Goal: Task Accomplishment & Management: Use online tool/utility

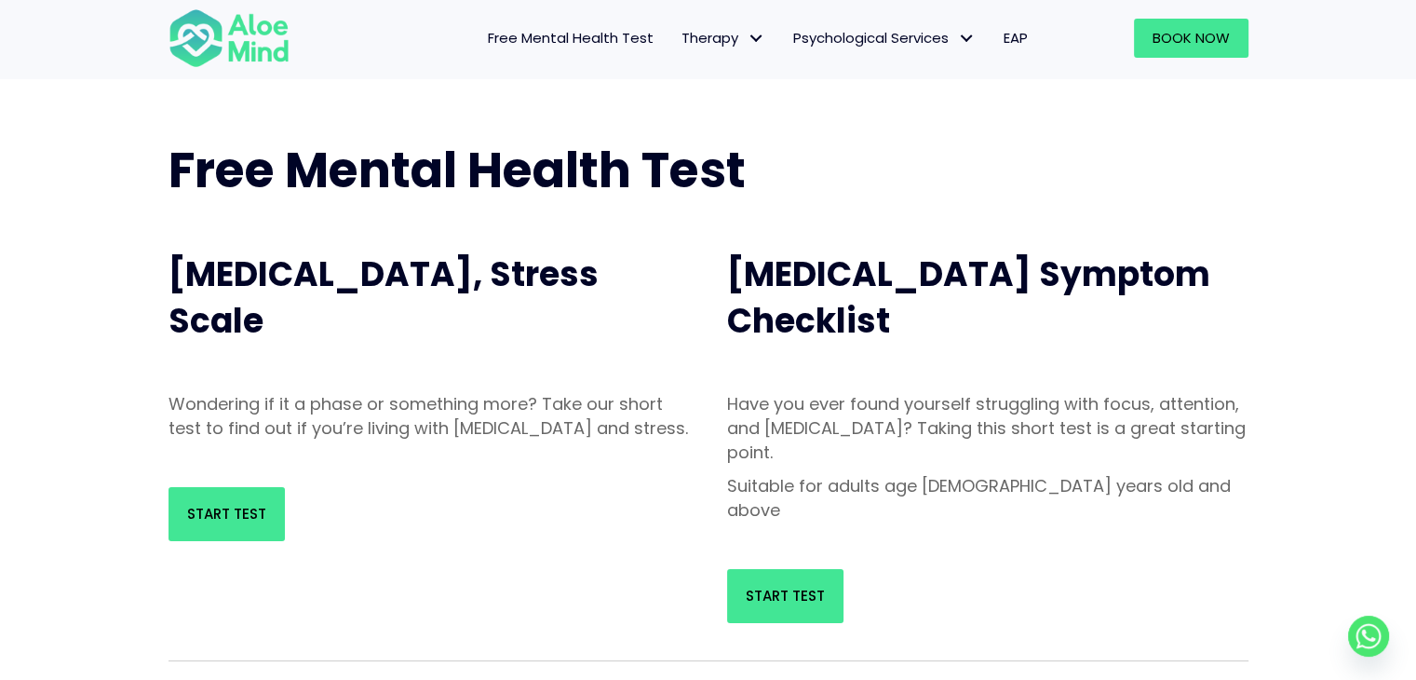
scroll to position [93, 0]
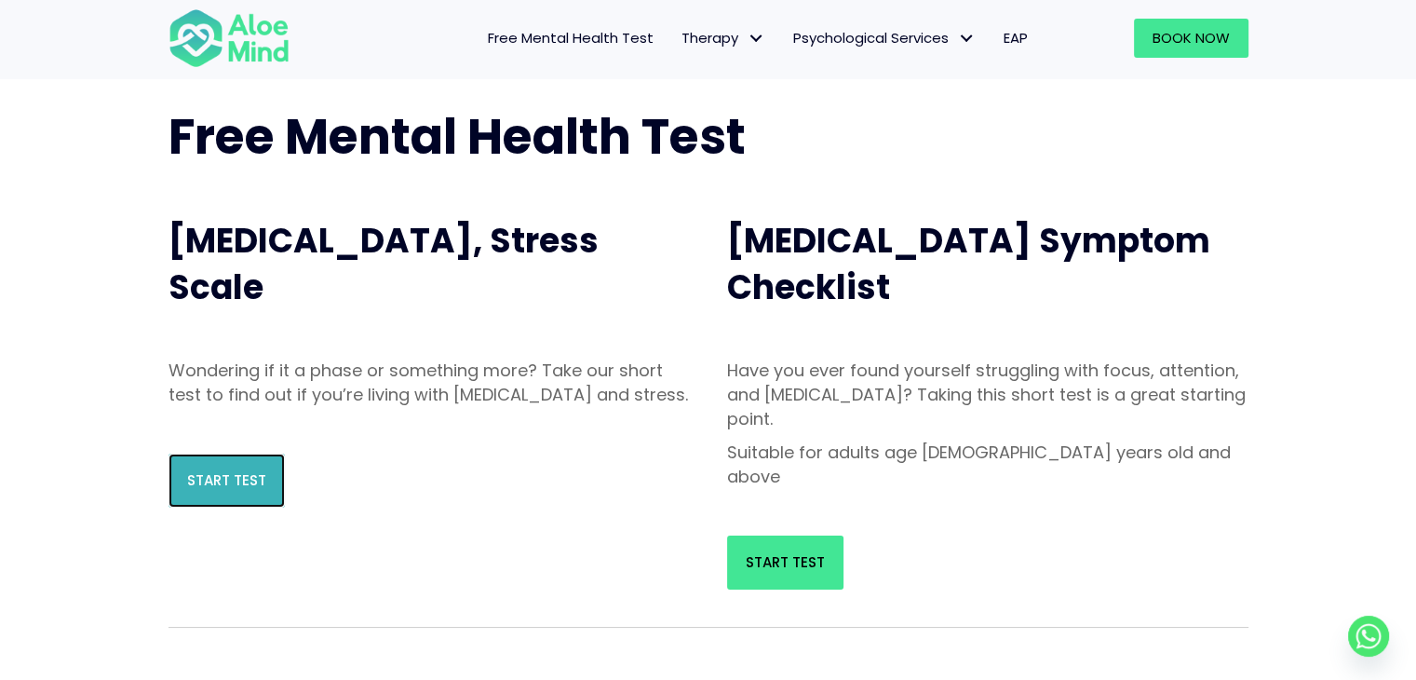
click at [220, 492] on link "Start Test" at bounding box center [226, 480] width 116 height 54
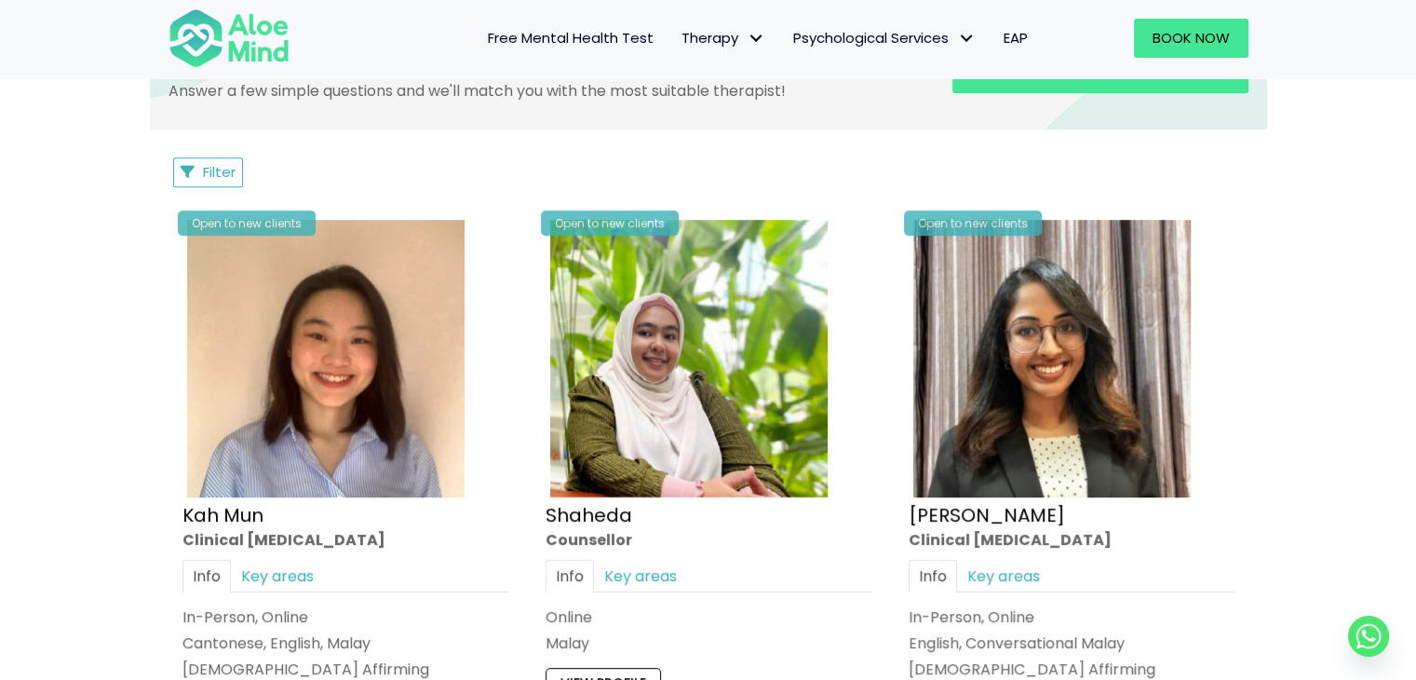
scroll to position [931, 0]
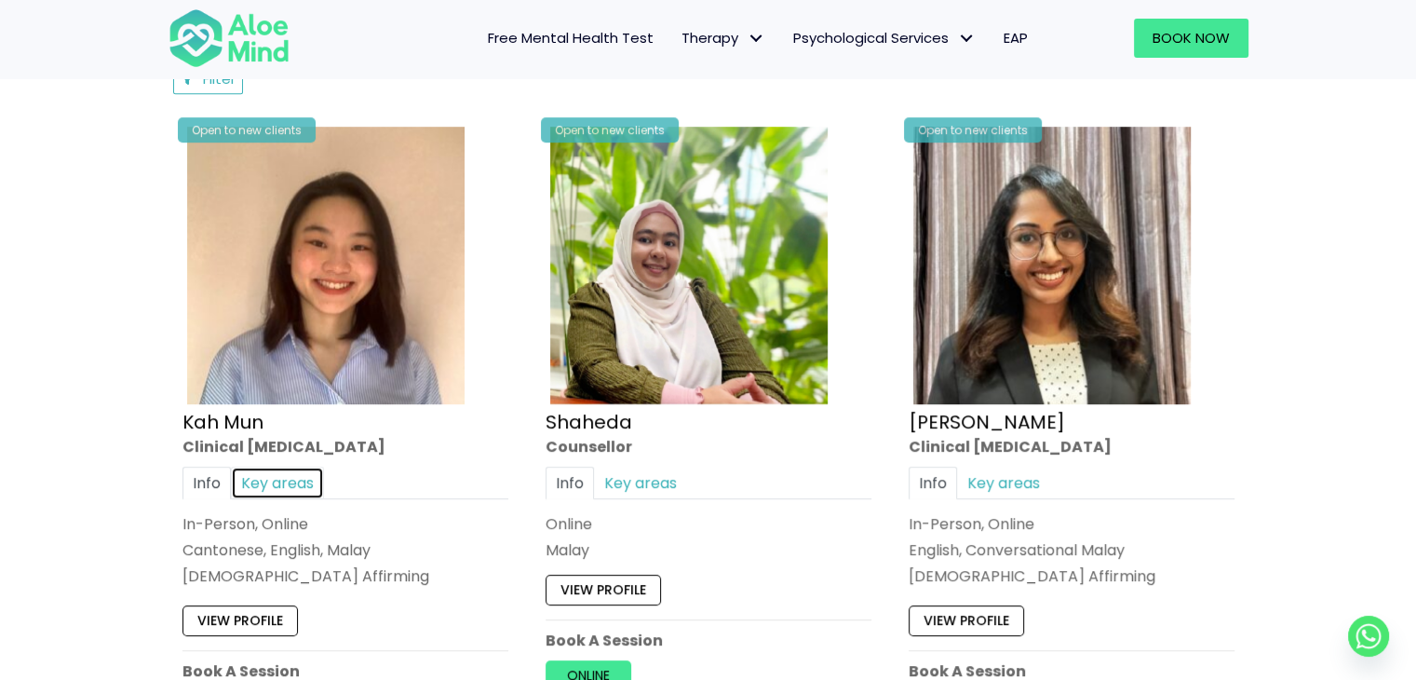
click at [285, 483] on link "Key areas" at bounding box center [277, 482] width 93 height 33
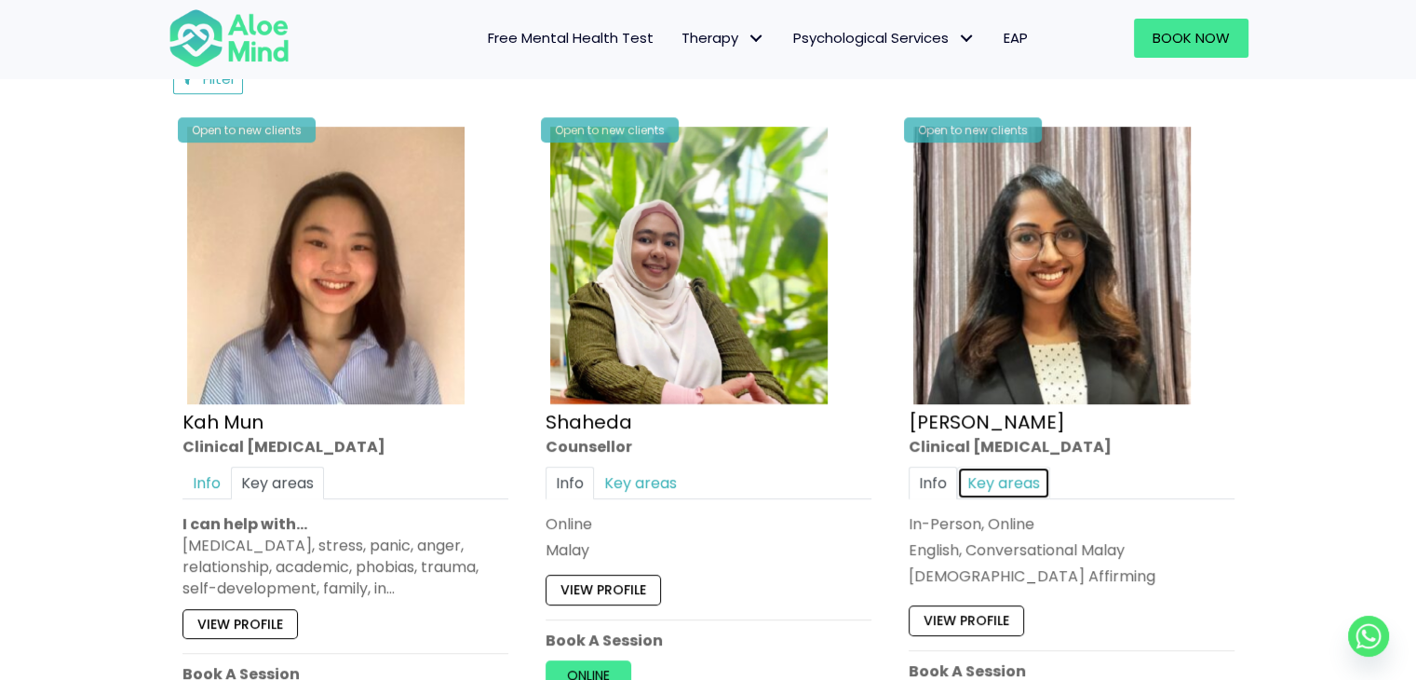
click at [1018, 485] on link "Key areas" at bounding box center [1003, 482] width 93 height 33
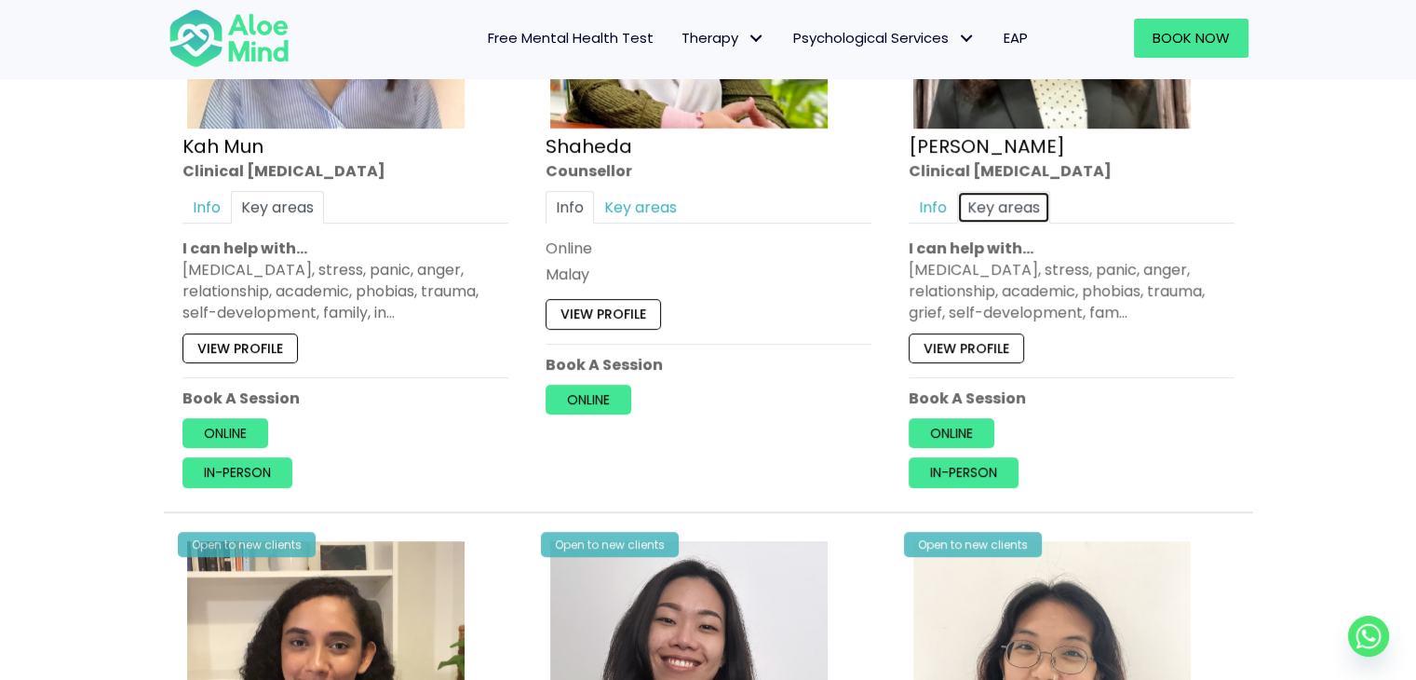
scroll to position [1210, 0]
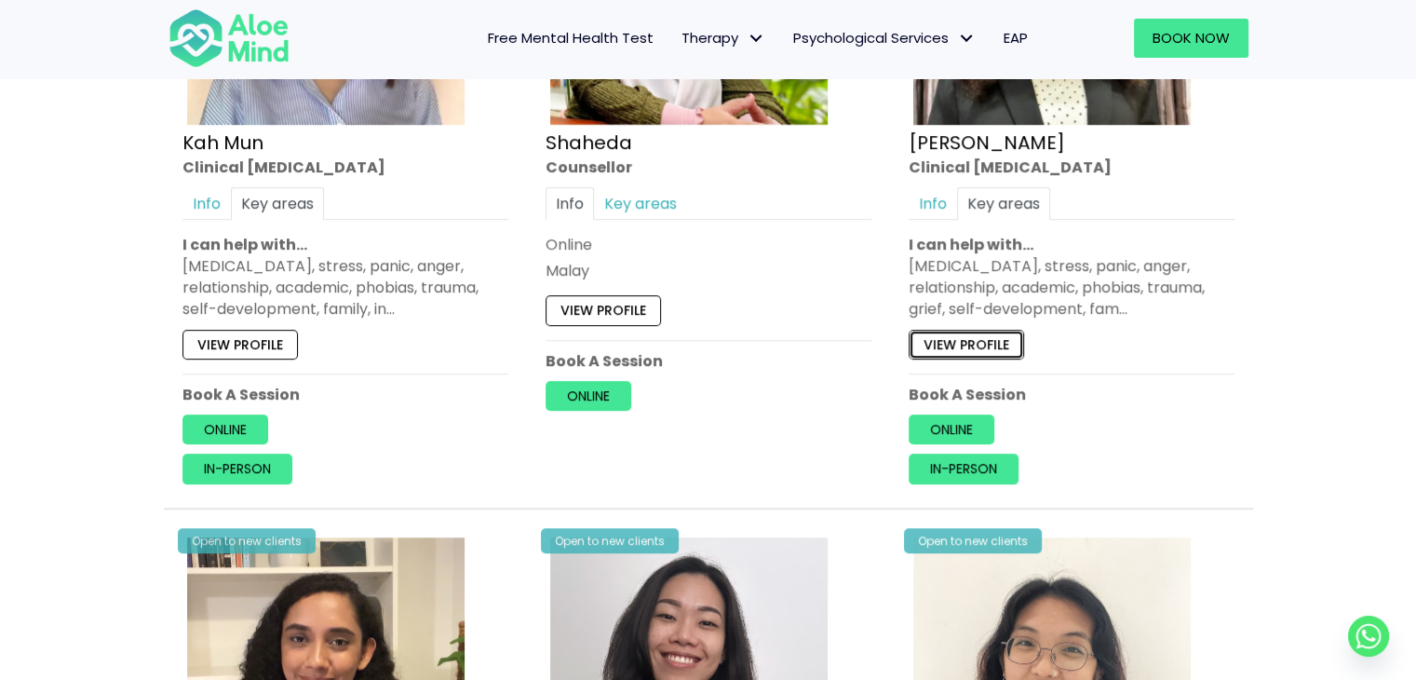
click at [998, 345] on link "View profile" at bounding box center [966, 344] width 115 height 30
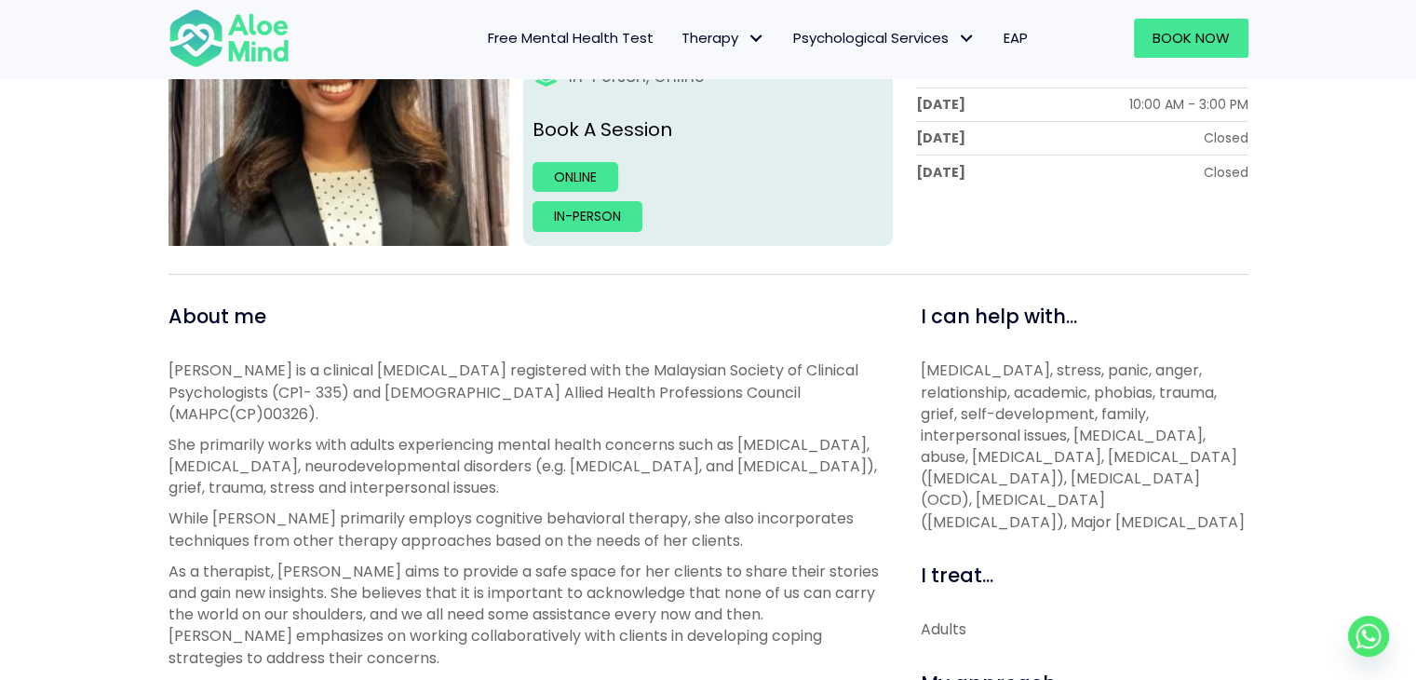
scroll to position [465, 0]
